Goal: Task Accomplishment & Management: Manage account settings

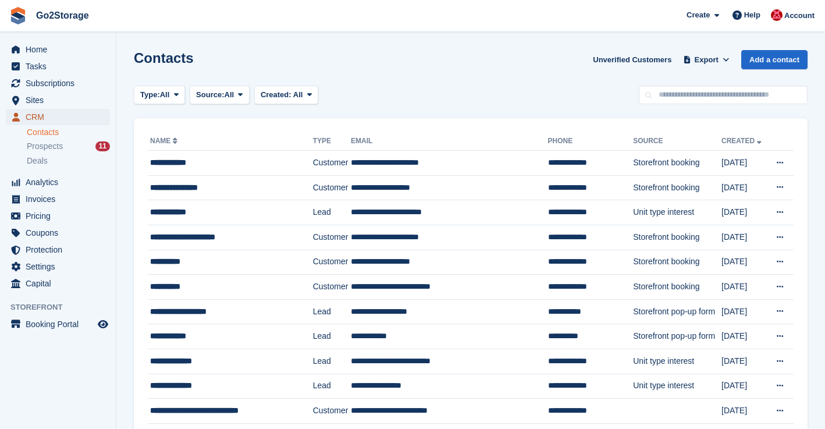
click at [32, 116] on span "CRM" at bounding box center [61, 117] width 70 height 16
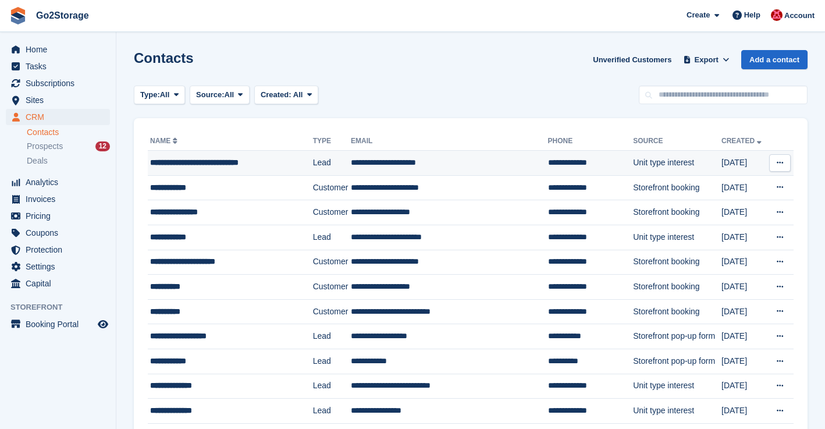
click at [775, 164] on button at bounding box center [780, 162] width 22 height 17
click at [721, 213] on p "Delete contact" at bounding box center [734, 210] width 101 height 15
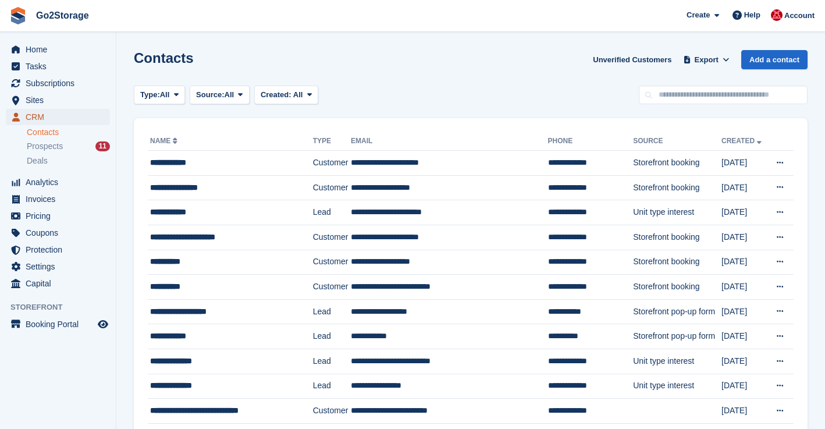
click at [42, 116] on span "CRM" at bounding box center [61, 117] width 70 height 16
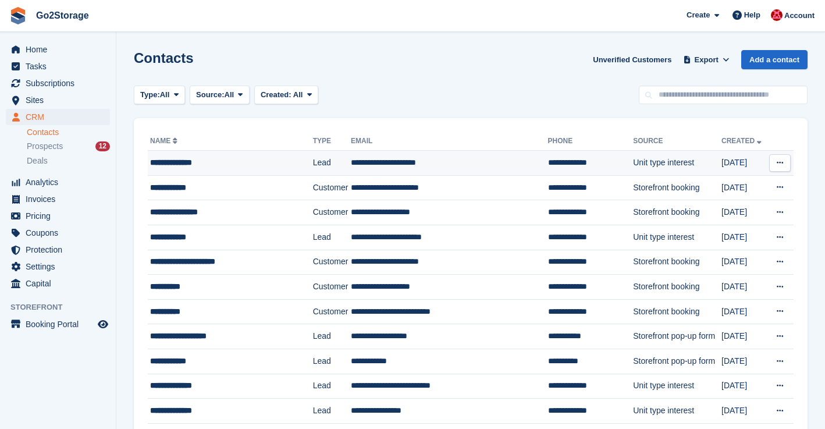
click at [783, 161] on icon at bounding box center [780, 163] width 6 height 8
click at [714, 216] on p "Delete contact" at bounding box center [734, 210] width 101 height 15
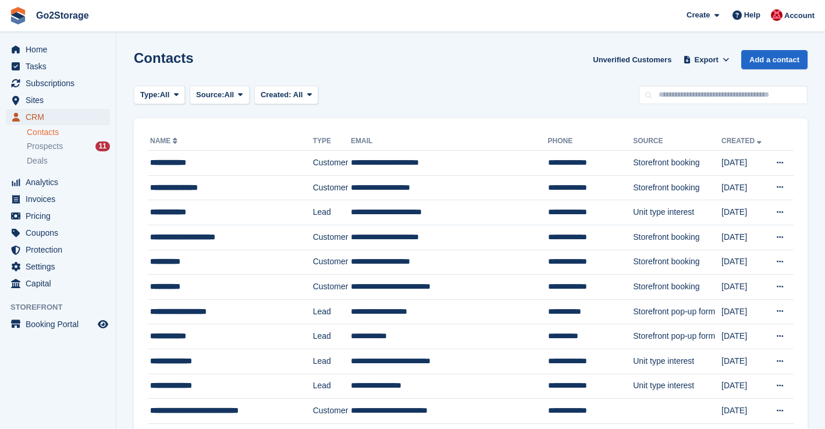
click at [36, 114] on span "CRM" at bounding box center [61, 117] width 70 height 16
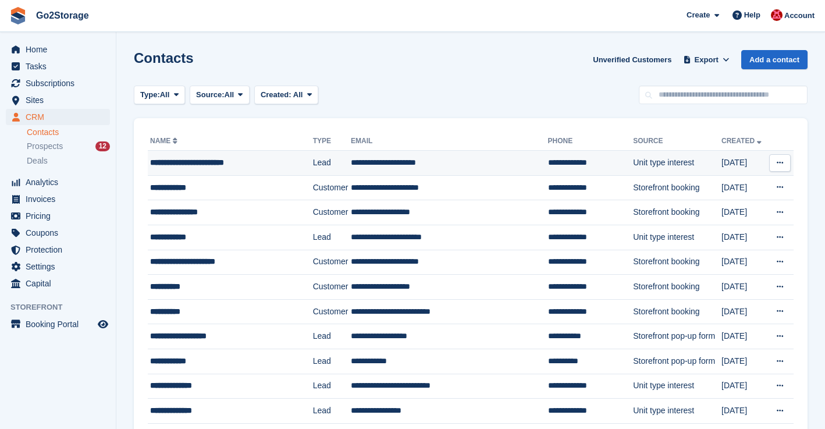
click at [781, 159] on icon at bounding box center [780, 163] width 6 height 8
click at [715, 210] on p "Delete contact" at bounding box center [734, 210] width 101 height 15
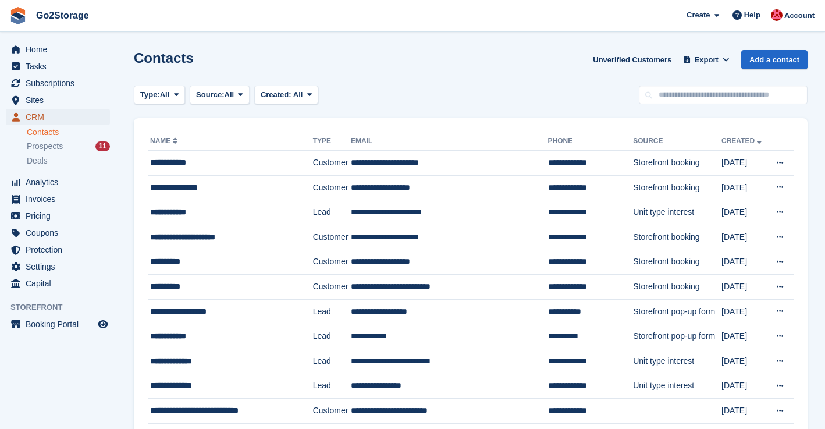
click at [44, 115] on span "CRM" at bounding box center [61, 117] width 70 height 16
click at [41, 115] on span "CRM" at bounding box center [61, 117] width 70 height 16
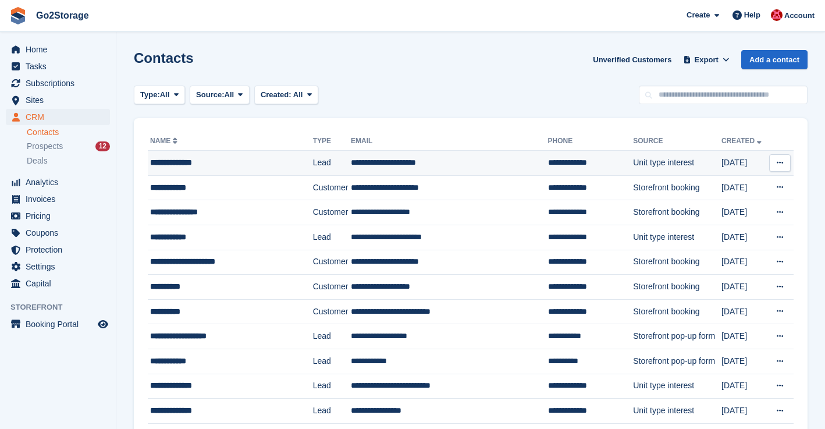
click at [783, 165] on icon at bounding box center [780, 163] width 6 height 8
click at [708, 217] on p "Delete contact" at bounding box center [734, 210] width 101 height 15
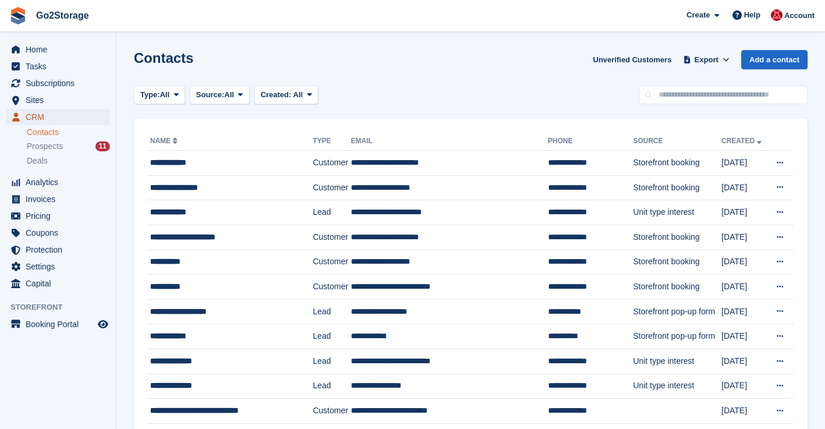
click at [30, 115] on span "CRM" at bounding box center [61, 117] width 70 height 16
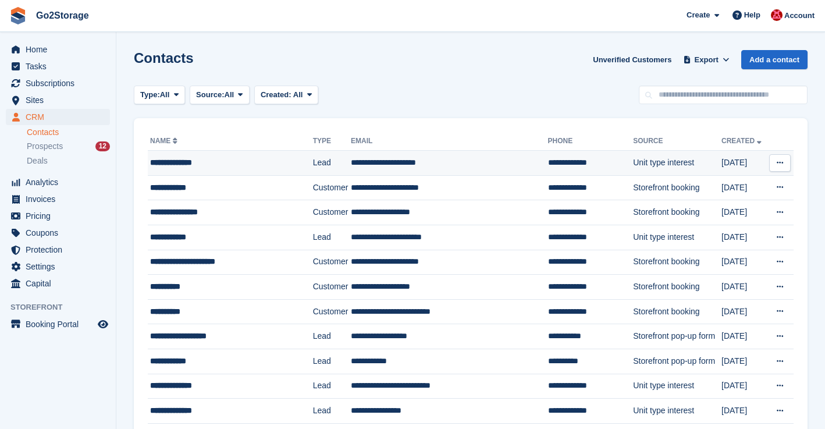
click at [782, 164] on icon at bounding box center [780, 163] width 6 height 8
click at [733, 211] on p "Delete contact" at bounding box center [734, 210] width 101 height 15
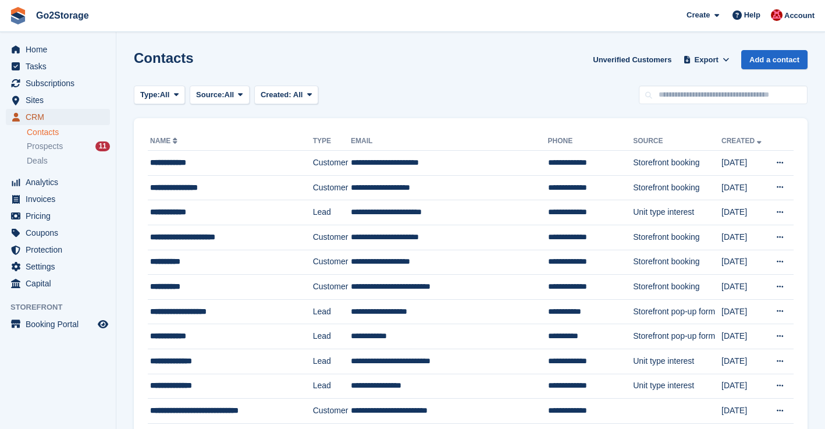
click at [32, 114] on span "CRM" at bounding box center [61, 117] width 70 height 16
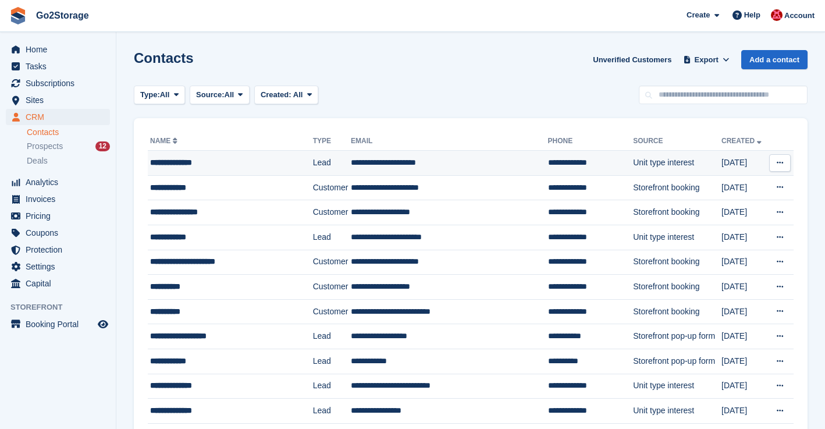
click at [785, 162] on button at bounding box center [780, 162] width 22 height 17
click at [711, 215] on p "Delete contact" at bounding box center [734, 210] width 101 height 15
